Goal: Task Accomplishment & Management: Complete application form

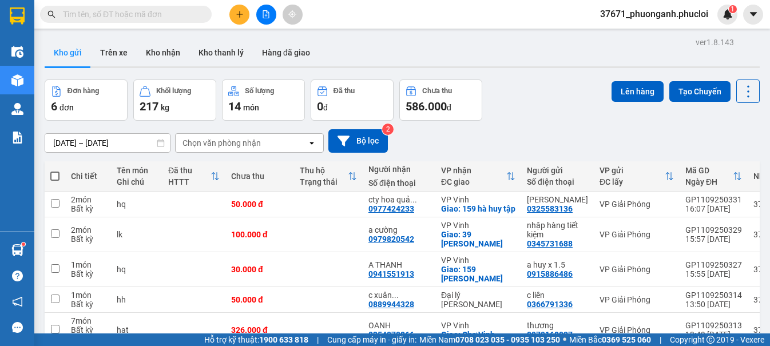
scroll to position [43, 0]
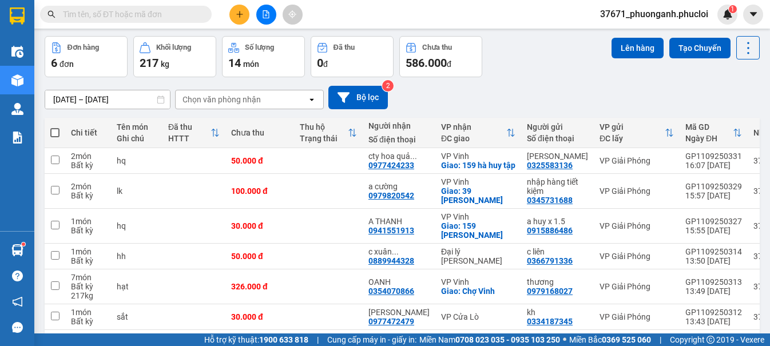
click at [238, 10] on button at bounding box center [240, 15] width 20 height 20
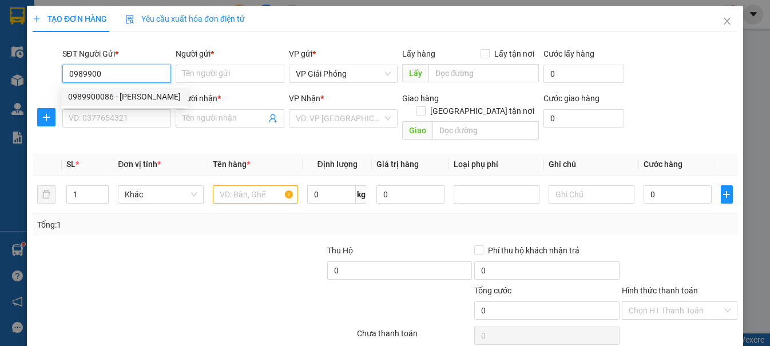
click at [112, 100] on div "0989900086 - [PERSON_NAME]" at bounding box center [124, 96] width 113 height 13
type input "0989900086"
type input "[PERSON_NAME]"
type input "0989900086"
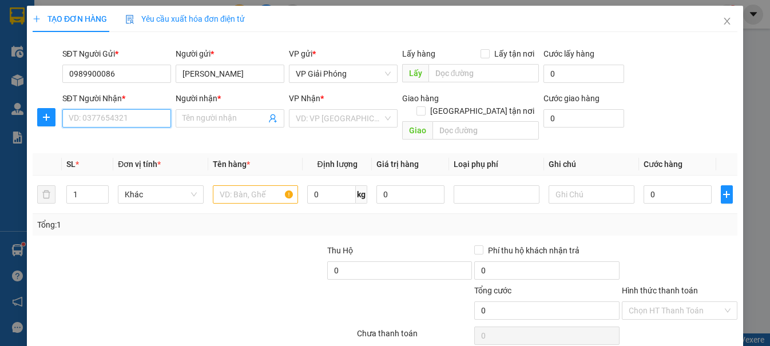
click at [114, 121] on input "SĐT Người Nhận *" at bounding box center [116, 118] width 109 height 18
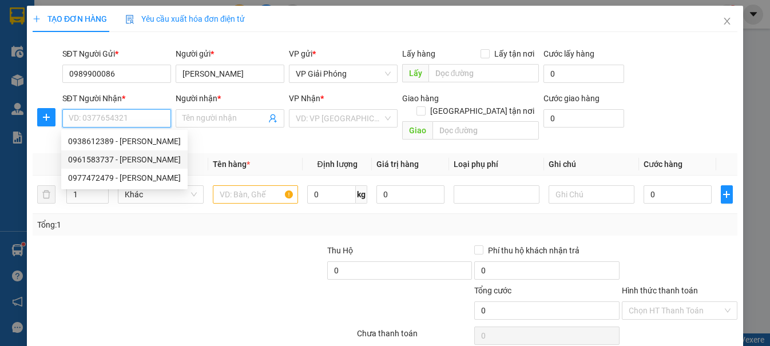
click at [136, 155] on div "0961583737 - [PERSON_NAME]" at bounding box center [124, 159] width 113 height 13
type input "0961583737"
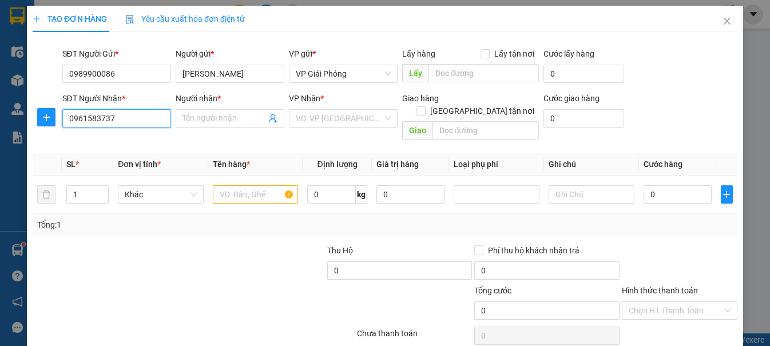
click at [133, 118] on input "0961583737" at bounding box center [116, 118] width 109 height 18
drag, startPoint x: 133, startPoint y: 118, endPoint x: 77, endPoint y: 129, distance: 56.7
click at [133, 108] on div "SĐT Người Nhận * 0961583737 0961583737" at bounding box center [116, 112] width 109 height 40
type input "HOÀNG TÂM"
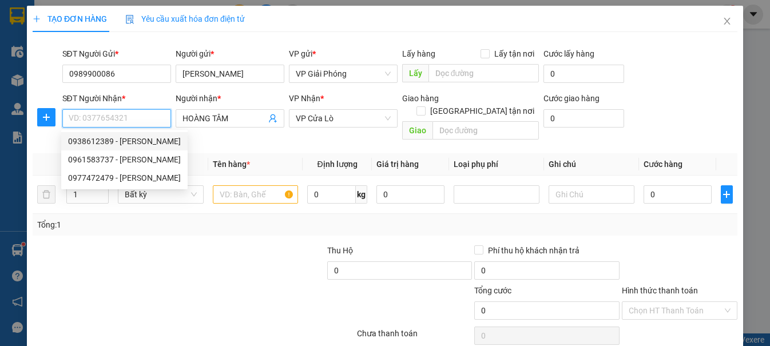
click at [110, 137] on div "0938612389 - [PERSON_NAME]" at bounding box center [124, 141] width 113 height 13
type input "0938612389"
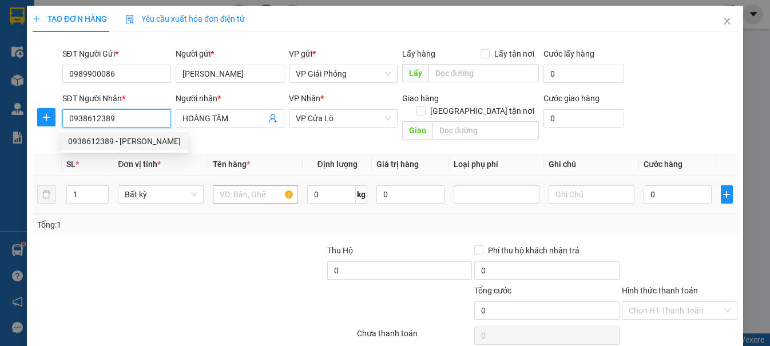
type input "[PERSON_NAME]"
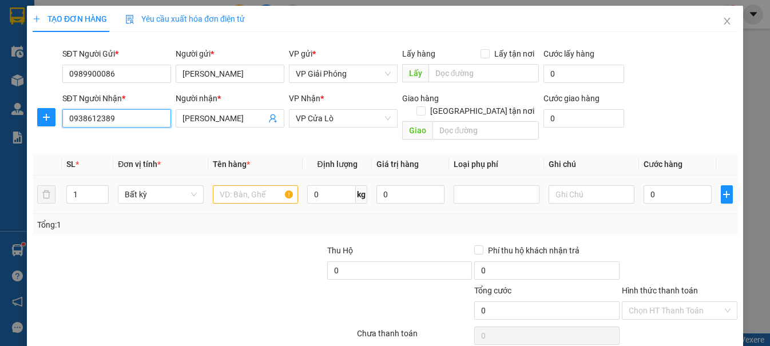
type input "0938612389"
click at [260, 185] on input "text" at bounding box center [256, 194] width 86 height 18
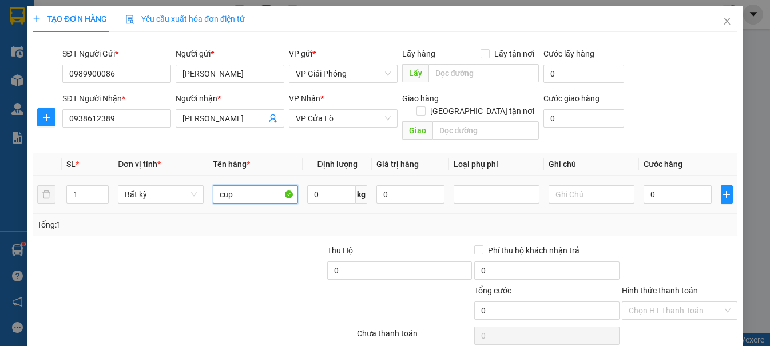
type input "cup"
click at [648, 183] on div "0" at bounding box center [678, 194] width 69 height 23
type input "4"
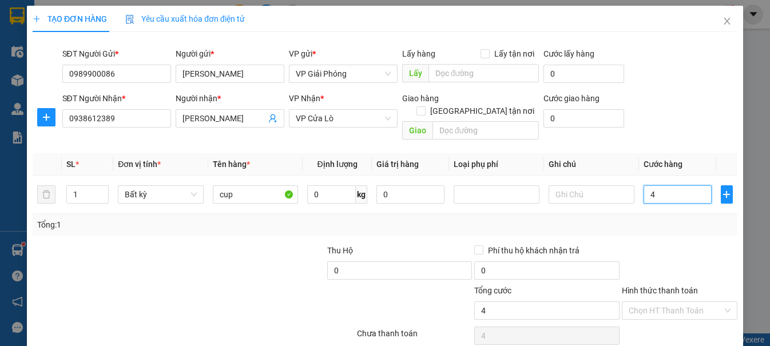
type input "40"
type input "400"
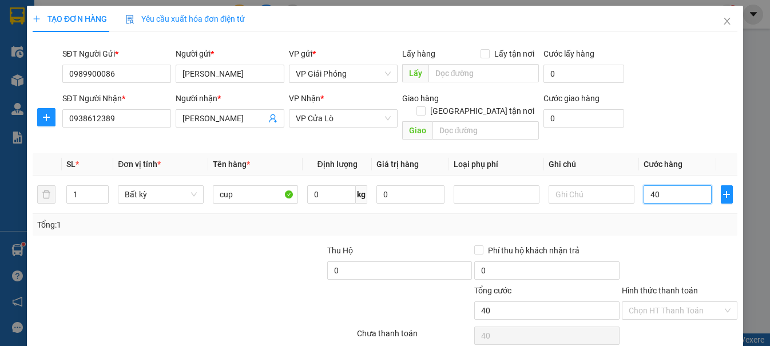
type input "400"
type input "4.000"
type input "40.000"
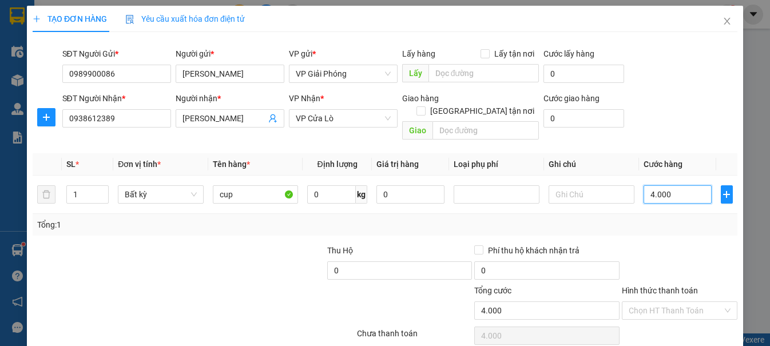
type input "40.000"
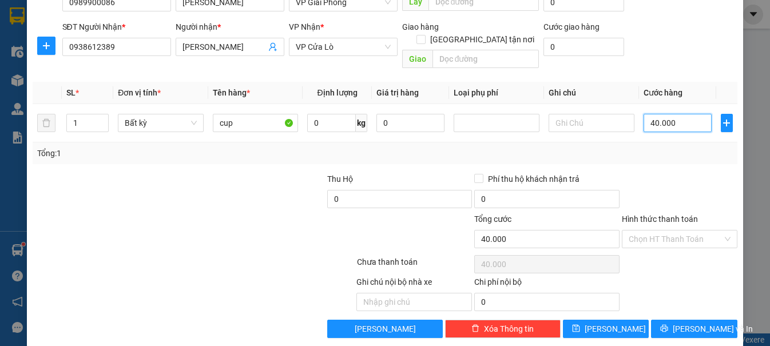
scroll to position [73, 0]
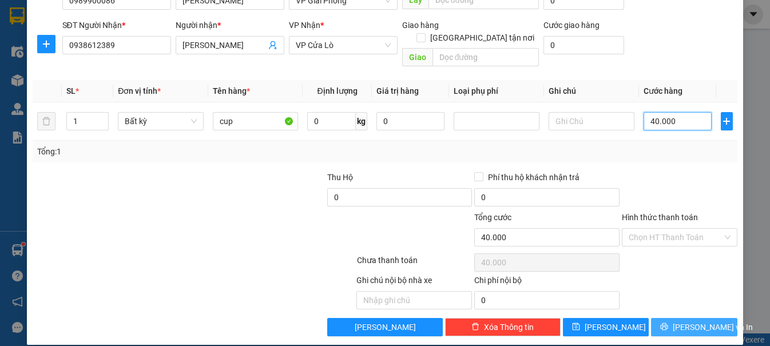
type input "40.000"
click at [687, 322] on button "[PERSON_NAME] và In" at bounding box center [694, 327] width 86 height 18
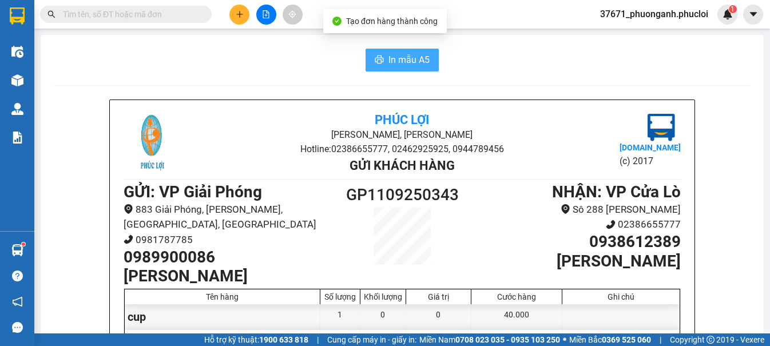
click at [421, 62] on span "In mẫu A5" at bounding box center [409, 60] width 41 height 14
